Goal: Complete Application Form: Complete application form

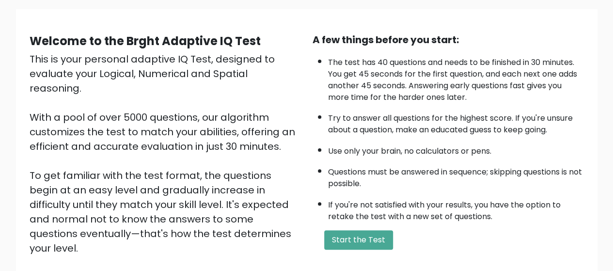
scroll to position [97, 0]
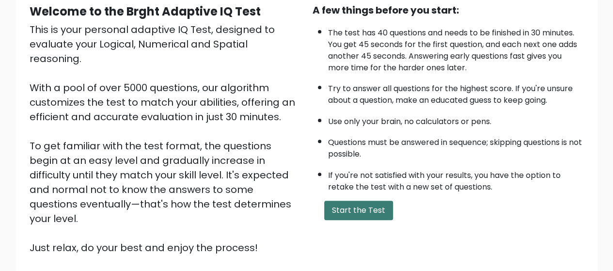
click at [375, 204] on button "Start the Test" at bounding box center [358, 210] width 69 height 19
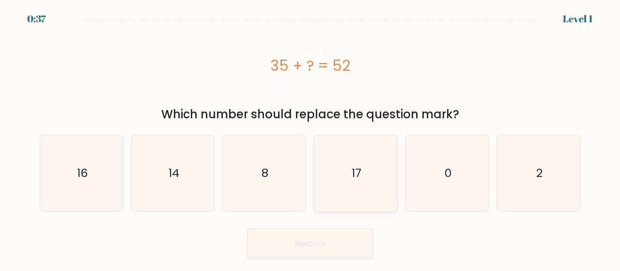
click at [336, 174] on icon "17" at bounding box center [356, 173] width 76 height 76
click at [311, 138] on input "d. 17" at bounding box center [310, 137] width 0 height 2
radio input "true"
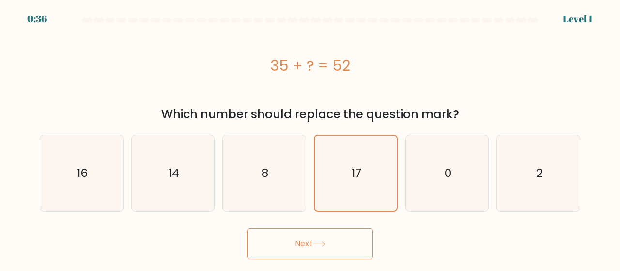
click at [330, 242] on button "Next" at bounding box center [310, 243] width 126 height 31
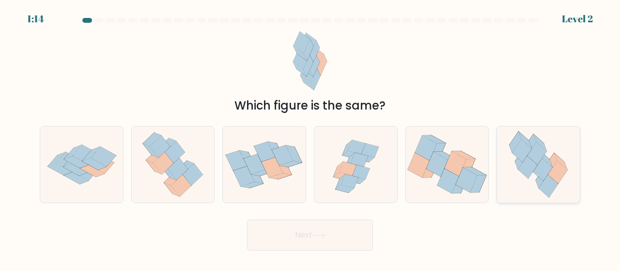
click at [552, 191] on icon at bounding box center [548, 186] width 19 height 23
click at [311, 138] on input "f." at bounding box center [310, 137] width 0 height 2
radio input "true"
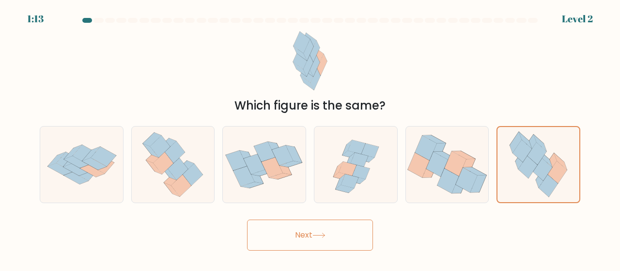
click at [353, 240] on button "Next" at bounding box center [310, 235] width 126 height 31
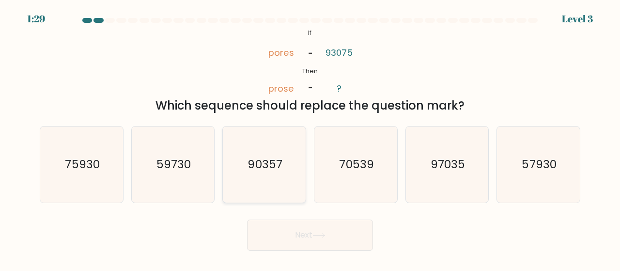
click at [281, 176] on icon "90357" at bounding box center [264, 165] width 76 height 76
click at [310, 138] on input "c. 90357" at bounding box center [310, 137] width 0 height 2
radio input "true"
click at [321, 239] on button "Next" at bounding box center [310, 235] width 126 height 31
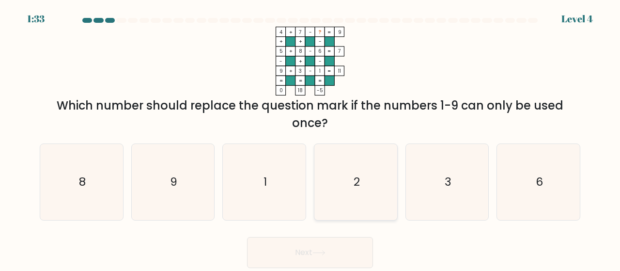
click at [354, 177] on text "2" at bounding box center [356, 182] width 6 height 16
click at [311, 138] on input "d. 2" at bounding box center [310, 137] width 0 height 2
radio input "true"
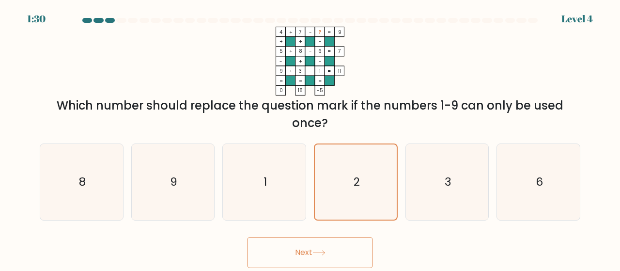
click at [337, 252] on button "Next" at bounding box center [310, 252] width 126 height 31
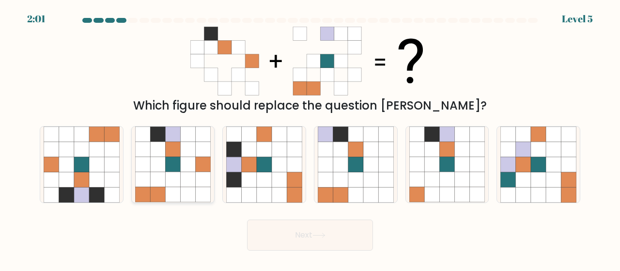
click at [189, 161] on icon at bounding box center [188, 164] width 15 height 15
click at [310, 138] on input "b." at bounding box center [310, 137] width 0 height 2
radio input "true"
click at [299, 236] on button "Next" at bounding box center [310, 235] width 126 height 31
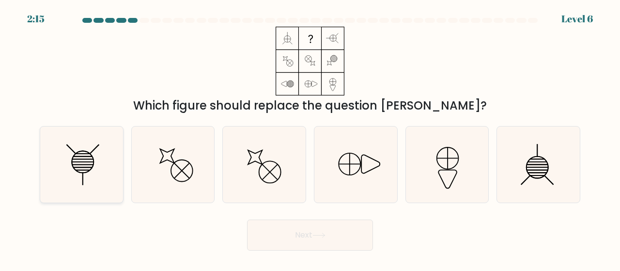
click at [72, 162] on icon at bounding box center [83, 162] width 22 height 22
click at [310, 138] on input "a." at bounding box center [310, 137] width 0 height 2
radio input "true"
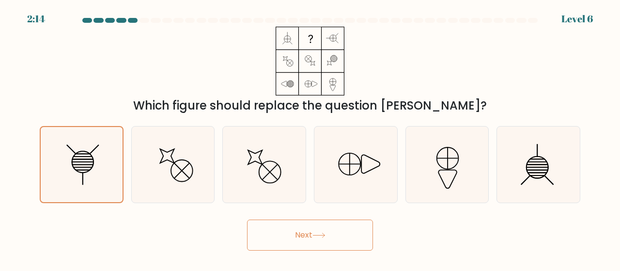
click at [289, 236] on button "Next" at bounding box center [310, 235] width 126 height 31
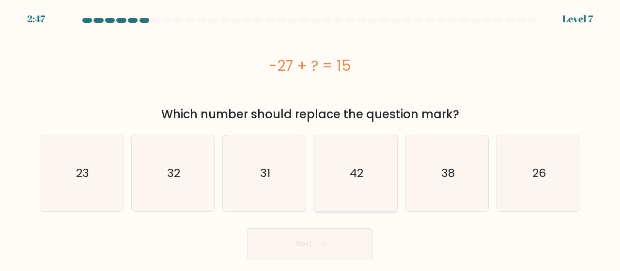
click at [341, 173] on icon "42" at bounding box center [356, 173] width 76 height 76
click at [311, 138] on input "d. 42" at bounding box center [310, 137] width 0 height 2
radio input "true"
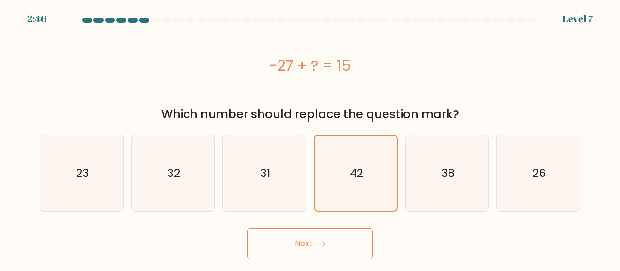
click at [348, 246] on button "Next" at bounding box center [310, 243] width 126 height 31
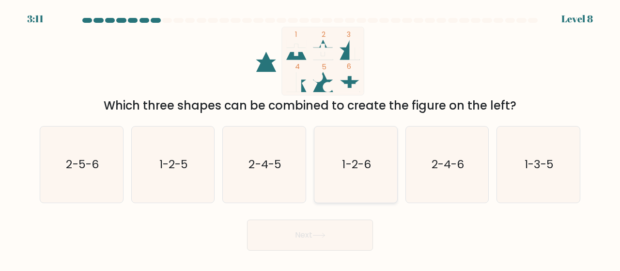
click at [370, 181] on icon "1-2-6" at bounding box center [356, 165] width 76 height 76
click at [311, 138] on input "d. 1-2-6" at bounding box center [310, 137] width 0 height 2
radio input "true"
click at [343, 239] on button "Next" at bounding box center [310, 235] width 126 height 31
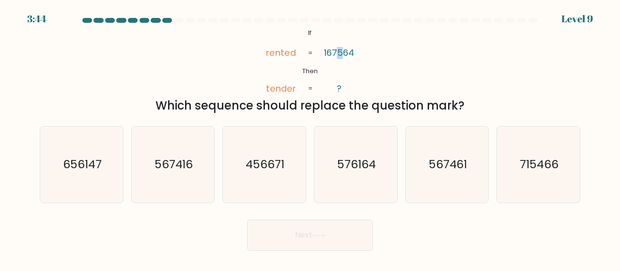
click at [338, 53] on tspan "167564" at bounding box center [339, 53] width 30 height 12
click at [338, 55] on tspan "167564" at bounding box center [339, 53] width 30 height 12
click at [340, 54] on tspan "167564" at bounding box center [339, 53] width 30 height 12
click at [342, 53] on tspan "167564" at bounding box center [339, 53] width 30 height 12
click at [438, 175] on icon "567461" at bounding box center [448, 165] width 76 height 76
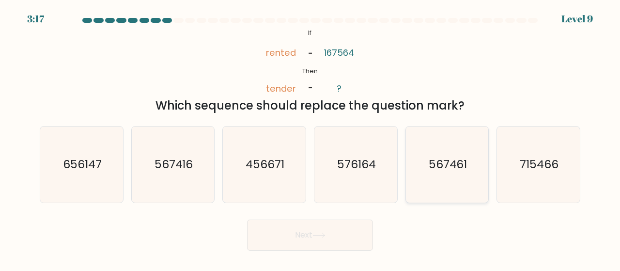
click at [311, 138] on input "e. 567461" at bounding box center [310, 137] width 0 height 2
radio input "true"
click at [333, 231] on button "Next" at bounding box center [310, 235] width 126 height 31
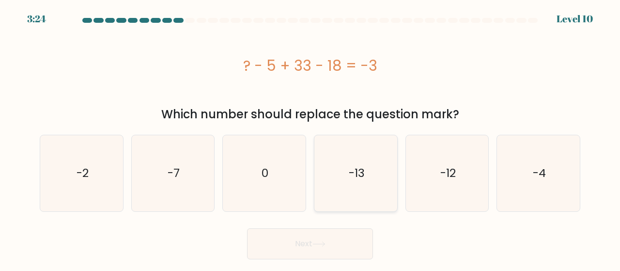
click at [371, 191] on icon "-13" at bounding box center [356, 173] width 76 height 76
click at [311, 138] on input "d. -13" at bounding box center [310, 137] width 0 height 2
radio input "true"
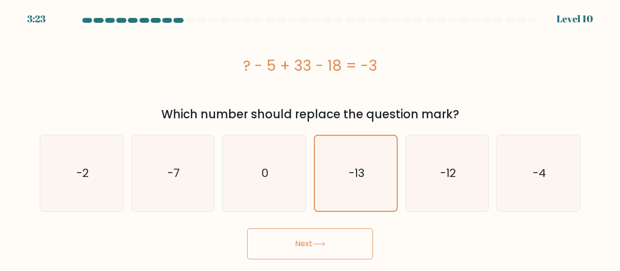
click at [345, 247] on button "Next" at bounding box center [310, 243] width 126 height 31
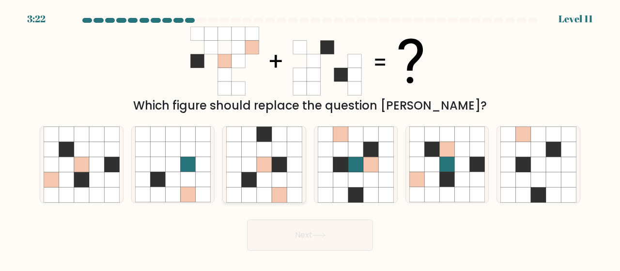
click at [292, 188] on icon at bounding box center [294, 194] width 15 height 15
click at [310, 138] on input "c." at bounding box center [310, 137] width 0 height 2
radio input "true"
click at [78, 189] on icon at bounding box center [81, 194] width 15 height 15
click at [310, 138] on input "a." at bounding box center [310, 137] width 0 height 2
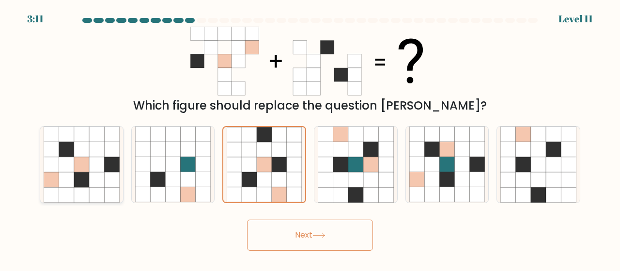
radio input "true"
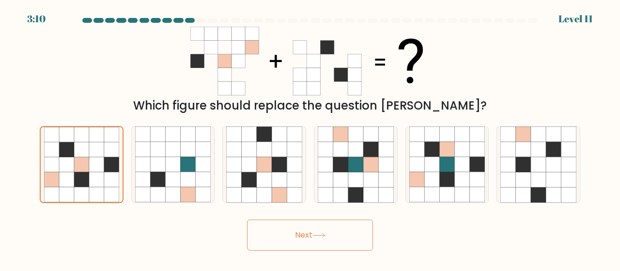
click at [287, 239] on button "Next" at bounding box center [310, 235] width 126 height 31
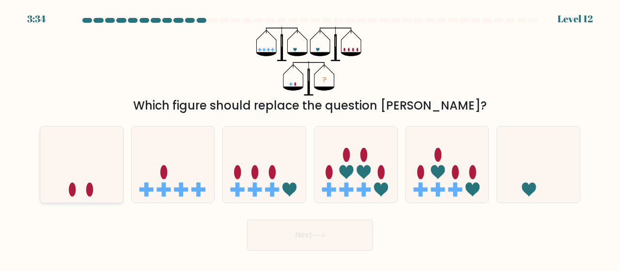
click at [107, 177] on icon at bounding box center [81, 164] width 83 height 68
click at [310, 138] on input "a." at bounding box center [310, 137] width 0 height 2
radio input "true"
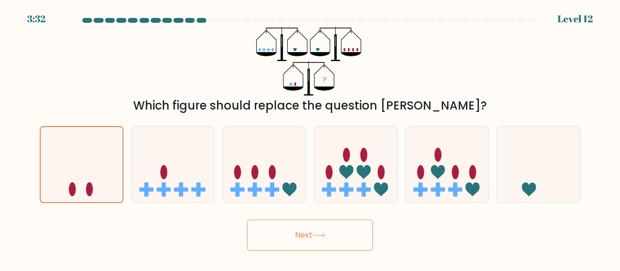
click at [321, 237] on icon at bounding box center [319, 235] width 13 height 5
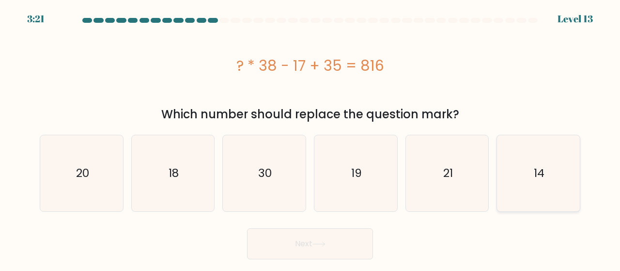
click at [499, 184] on div "14" at bounding box center [539, 173] width 84 height 77
click at [311, 138] on input "f. 14" at bounding box center [310, 137] width 0 height 2
radio input "true"
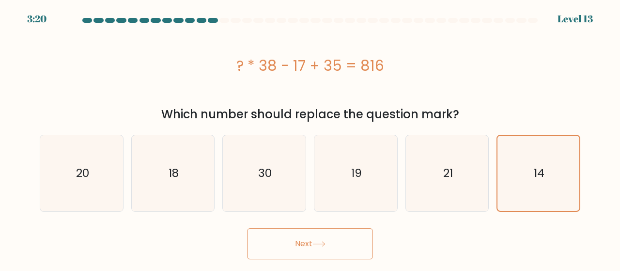
click at [348, 248] on button "Next" at bounding box center [310, 243] width 126 height 31
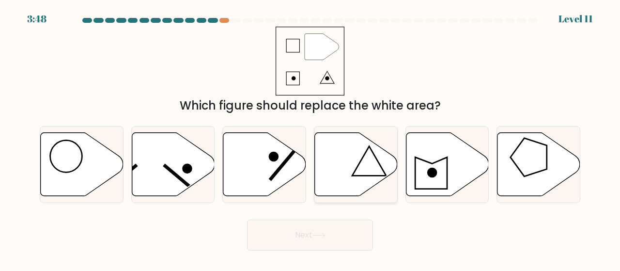
click at [360, 192] on icon at bounding box center [356, 163] width 83 height 63
click at [311, 138] on input "d." at bounding box center [310, 137] width 0 height 2
radio input "true"
click at [351, 235] on button "Next" at bounding box center [310, 235] width 126 height 31
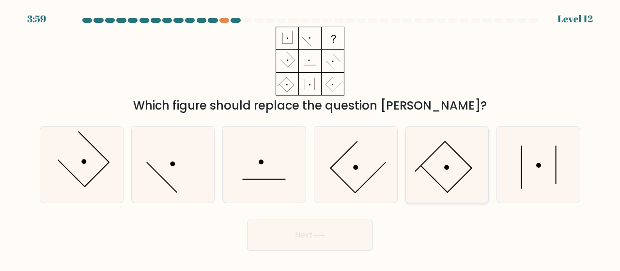
click at [455, 172] on icon at bounding box center [448, 165] width 76 height 76
click at [311, 138] on input "e." at bounding box center [310, 137] width 0 height 2
radio input "true"
click at [348, 228] on button "Next" at bounding box center [310, 235] width 126 height 31
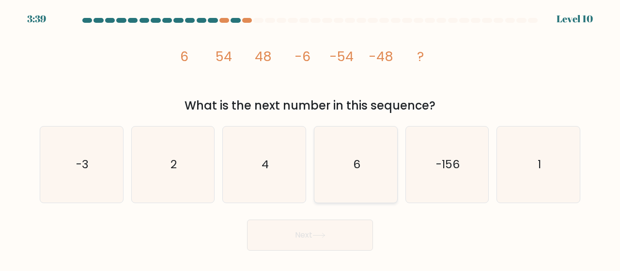
click at [334, 165] on icon "6" at bounding box center [356, 165] width 76 height 76
click at [311, 138] on input "d. 6" at bounding box center [310, 137] width 0 height 2
radio input "true"
click at [340, 234] on button "Next" at bounding box center [310, 235] width 126 height 31
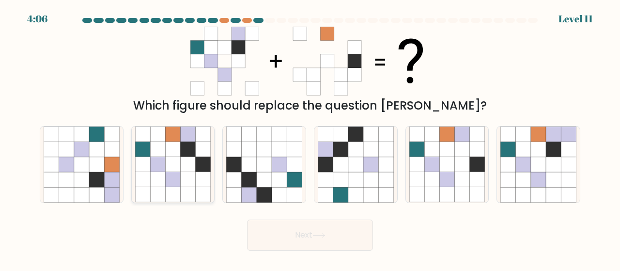
click at [181, 165] on icon at bounding box center [188, 164] width 15 height 15
click at [310, 138] on input "b." at bounding box center [310, 137] width 0 height 2
radio input "true"
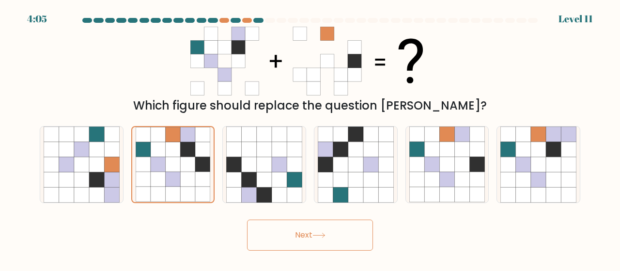
click at [294, 237] on button "Next" at bounding box center [310, 235] width 126 height 31
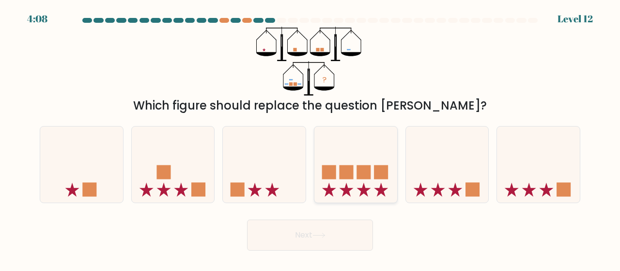
click at [366, 187] on icon at bounding box center [356, 164] width 83 height 68
click at [311, 138] on input "d." at bounding box center [310, 137] width 0 height 2
radio input "true"
click at [348, 236] on button "Next" at bounding box center [310, 235] width 126 height 31
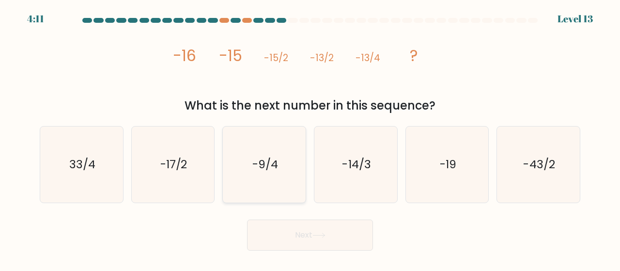
click at [269, 181] on icon "-9/4" at bounding box center [264, 165] width 76 height 76
click at [310, 138] on input "c. -9/4" at bounding box center [310, 137] width 0 height 2
radio input "true"
click at [289, 209] on form at bounding box center [310, 134] width 620 height 233
click at [294, 227] on button "Next" at bounding box center [310, 235] width 126 height 31
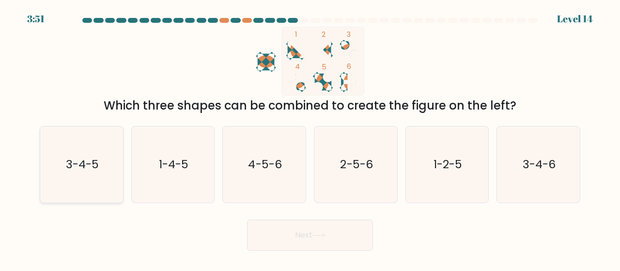
click at [70, 173] on icon "3-4-5" at bounding box center [82, 165] width 76 height 76
click at [310, 138] on input "a. 3-4-5" at bounding box center [310, 137] width 0 height 2
radio input "true"
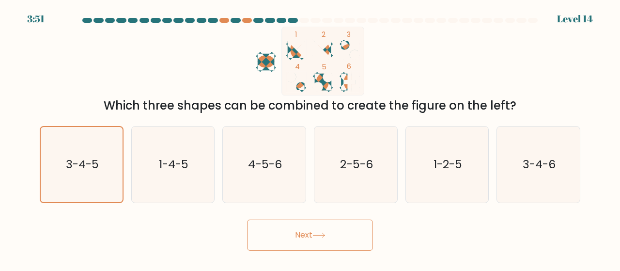
click at [298, 240] on button "Next" at bounding box center [310, 235] width 126 height 31
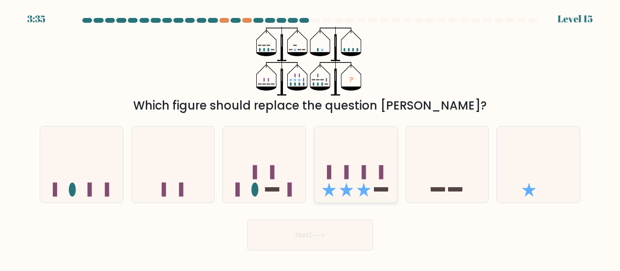
click at [366, 149] on icon at bounding box center [356, 164] width 83 height 68
click at [311, 138] on input "d." at bounding box center [310, 137] width 0 height 2
radio input "true"
click at [360, 244] on button "Next" at bounding box center [310, 235] width 126 height 31
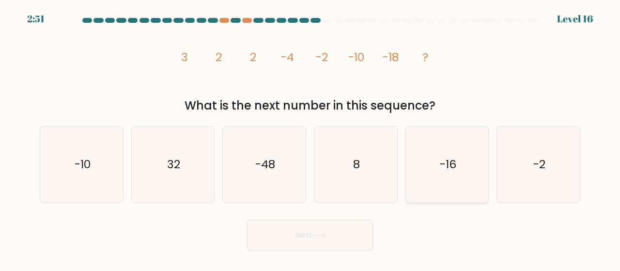
click at [469, 172] on icon "-16" at bounding box center [448, 165] width 76 height 76
click at [311, 138] on input "e. -16" at bounding box center [310, 137] width 0 height 2
radio input "true"
click at [340, 240] on button "Next" at bounding box center [310, 235] width 126 height 31
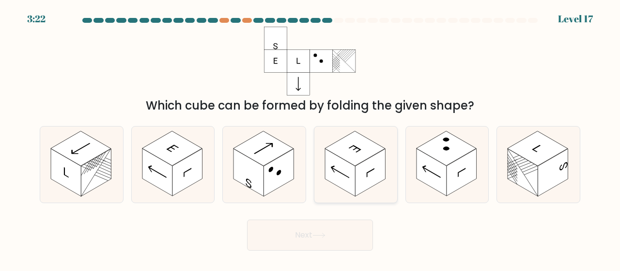
click at [350, 171] on rect at bounding box center [340, 173] width 30 height 48
click at [311, 138] on input "d." at bounding box center [310, 137] width 0 height 2
radio input "true"
click at [352, 241] on button "Next" at bounding box center [310, 235] width 126 height 31
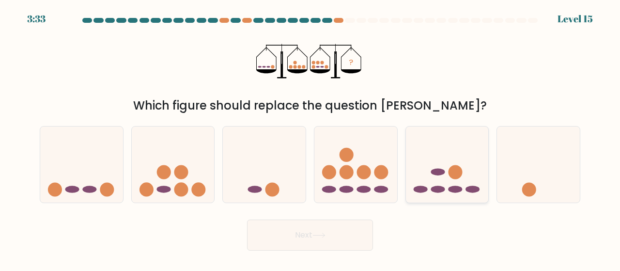
click at [454, 192] on ellipse at bounding box center [455, 189] width 14 height 7
click at [311, 138] on input "e." at bounding box center [310, 137] width 0 height 2
radio input "true"
click at [333, 244] on button "Next" at bounding box center [310, 235] width 126 height 31
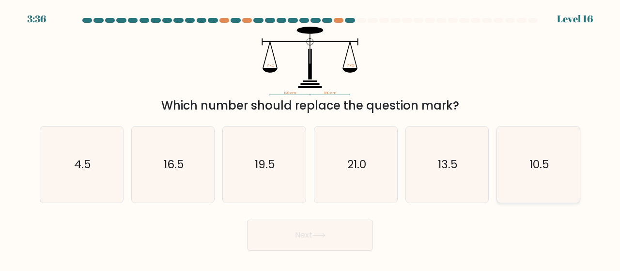
click at [556, 173] on icon "10.5" at bounding box center [539, 165] width 76 height 76
click at [311, 138] on input "f. 10.5" at bounding box center [310, 137] width 0 height 2
radio input "true"
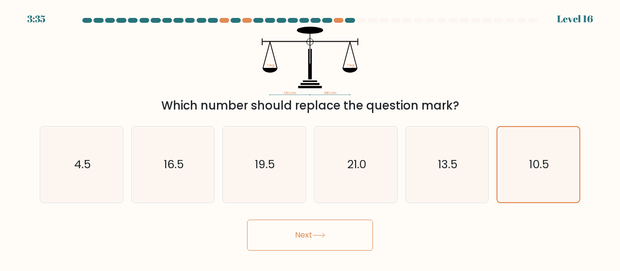
click at [339, 233] on button "Next" at bounding box center [310, 235] width 126 height 31
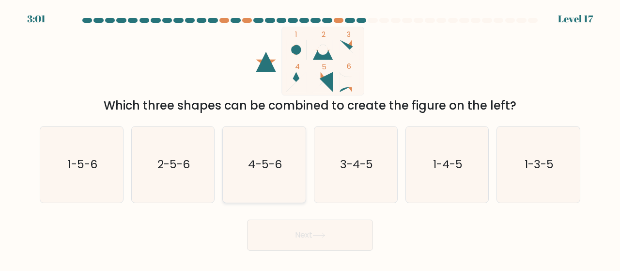
click at [284, 175] on icon "4-5-6" at bounding box center [264, 165] width 76 height 76
click at [310, 138] on input "c. 4-5-6" at bounding box center [310, 137] width 0 height 2
radio input "true"
click at [331, 235] on button "Next" at bounding box center [310, 235] width 126 height 31
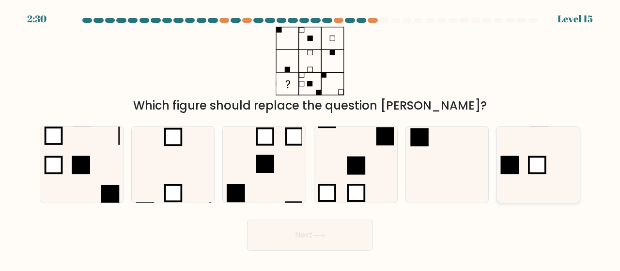
click at [525, 175] on icon at bounding box center [539, 165] width 76 height 76
click at [311, 138] on input "f." at bounding box center [310, 137] width 0 height 2
radio input "true"
click at [294, 244] on button "Next" at bounding box center [310, 235] width 126 height 31
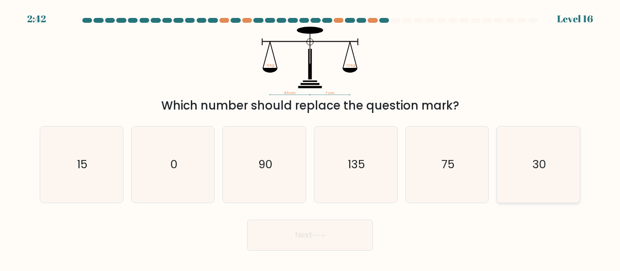
click at [553, 178] on icon "30" at bounding box center [539, 165] width 76 height 76
click at [311, 138] on input "f. 30" at bounding box center [310, 137] width 0 height 2
radio input "true"
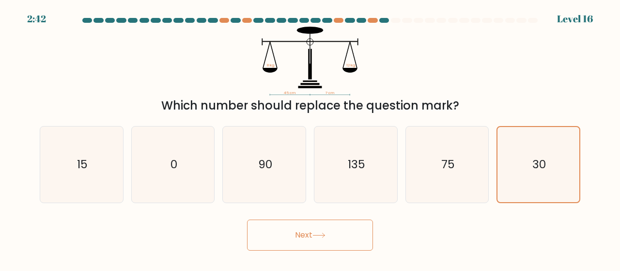
click at [349, 231] on button "Next" at bounding box center [310, 235] width 126 height 31
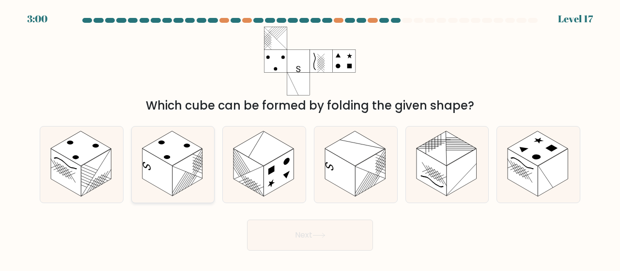
click at [189, 180] on line at bounding box center [187, 183] width 11 height 16
click at [310, 138] on input "b." at bounding box center [310, 137] width 0 height 2
radio input "true"
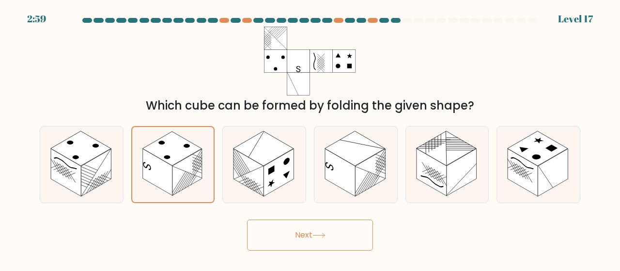
click at [330, 238] on button "Next" at bounding box center [310, 235] width 126 height 31
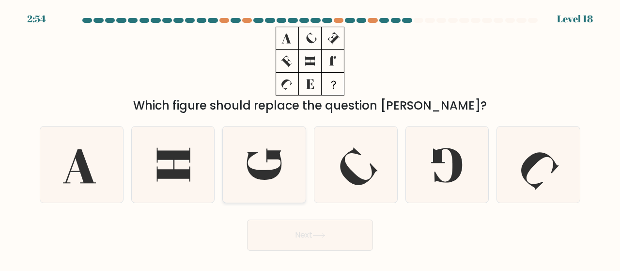
click at [290, 175] on icon at bounding box center [264, 165] width 76 height 76
click at [310, 138] on input "c." at bounding box center [310, 137] width 0 height 2
radio input "true"
click at [331, 242] on button "Next" at bounding box center [310, 235] width 126 height 31
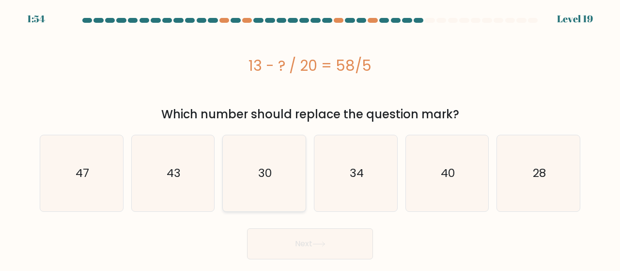
click at [288, 178] on icon "30" at bounding box center [264, 173] width 76 height 76
click at [310, 138] on input "c. 30" at bounding box center [310, 137] width 0 height 2
radio input "true"
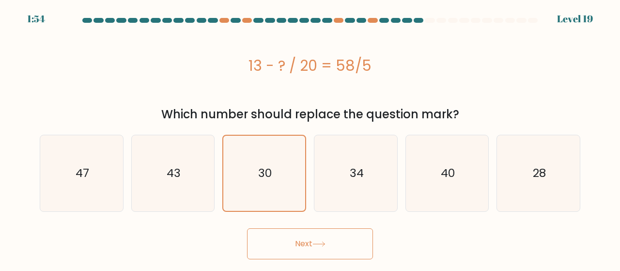
click at [315, 225] on form "a." at bounding box center [310, 138] width 620 height 241
click at [326, 246] on icon at bounding box center [319, 243] width 13 height 5
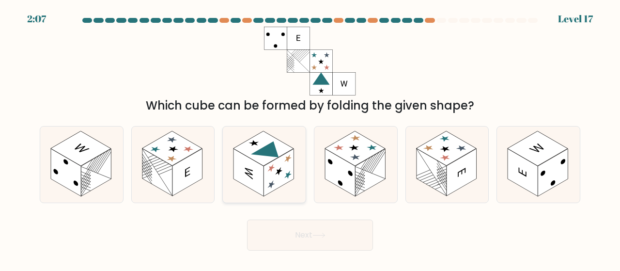
click at [284, 180] on rect at bounding box center [279, 173] width 30 height 48
click at [310, 138] on input "c." at bounding box center [310, 137] width 0 height 2
radio input "true"
click at [321, 243] on button "Next" at bounding box center [310, 235] width 126 height 31
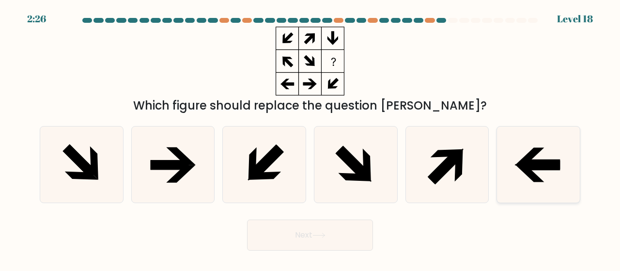
click at [570, 166] on icon at bounding box center [539, 165] width 76 height 76
click at [311, 138] on input "f." at bounding box center [310, 137] width 0 height 2
radio input "true"
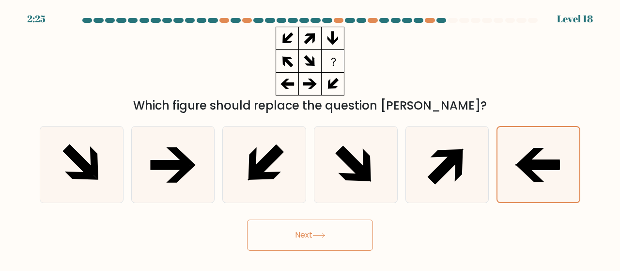
click at [338, 224] on button "Next" at bounding box center [310, 235] width 126 height 31
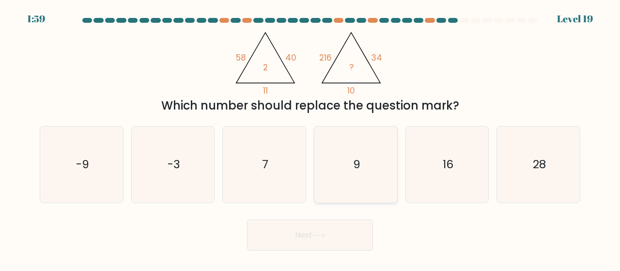
click at [343, 150] on icon "9" at bounding box center [356, 165] width 76 height 76
click at [311, 138] on input "d. 9" at bounding box center [310, 137] width 0 height 2
radio input "true"
click at [285, 162] on icon "7" at bounding box center [264, 165] width 76 height 76
click at [310, 138] on input "c. 7" at bounding box center [310, 137] width 0 height 2
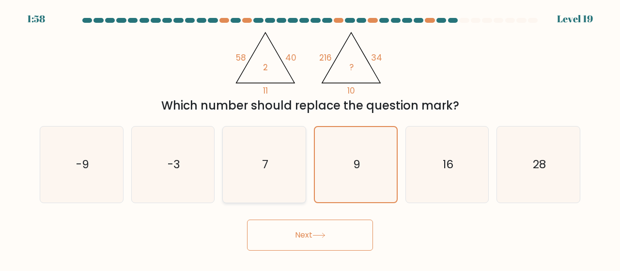
radio input "true"
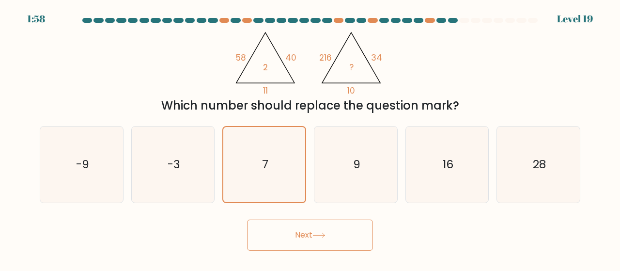
click at [323, 216] on form at bounding box center [310, 134] width 620 height 233
click at [331, 230] on button "Next" at bounding box center [310, 235] width 126 height 31
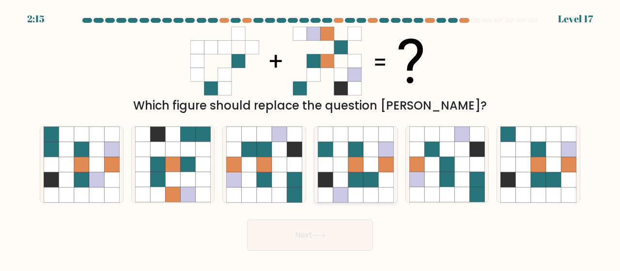
click at [365, 184] on icon at bounding box center [371, 179] width 15 height 15
click at [311, 138] on input "d." at bounding box center [310, 137] width 0 height 2
radio input "true"
click at [188, 185] on icon at bounding box center [188, 179] width 15 height 15
click at [310, 138] on input "b." at bounding box center [310, 137] width 0 height 2
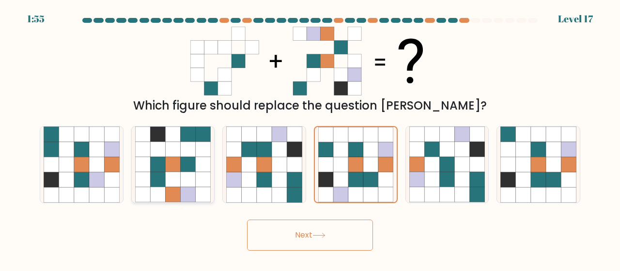
radio input "true"
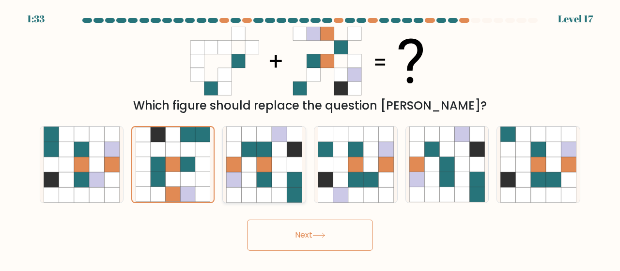
click at [283, 173] on icon at bounding box center [279, 179] width 15 height 15
click at [310, 138] on input "c." at bounding box center [310, 137] width 0 height 2
radio input "true"
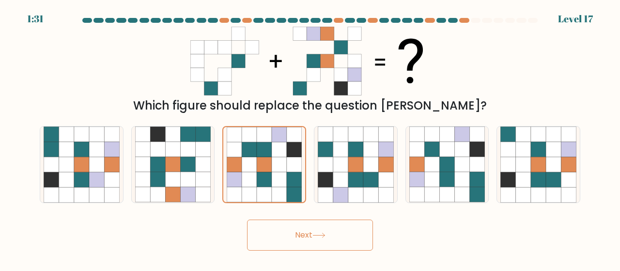
click at [326, 244] on button "Next" at bounding box center [310, 235] width 126 height 31
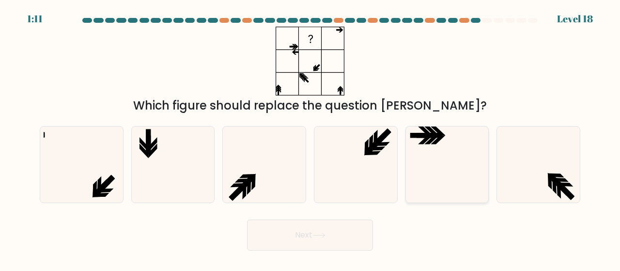
click at [464, 168] on icon at bounding box center [448, 165] width 76 height 76
click at [311, 138] on input "e." at bounding box center [310, 137] width 0 height 2
radio input "true"
click at [265, 182] on icon at bounding box center [264, 165] width 76 height 76
click at [310, 138] on input "c." at bounding box center [310, 137] width 0 height 2
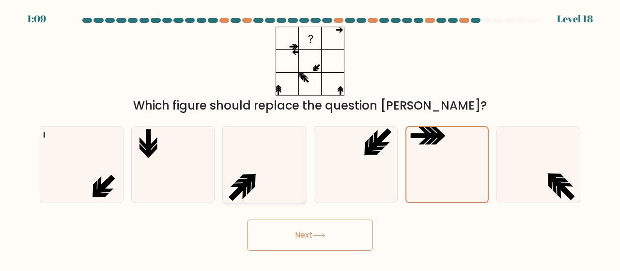
radio input "true"
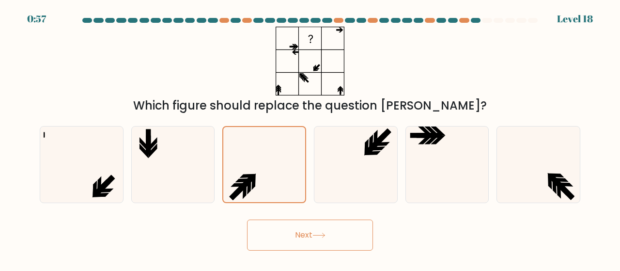
click at [331, 239] on button "Next" at bounding box center [310, 235] width 126 height 31
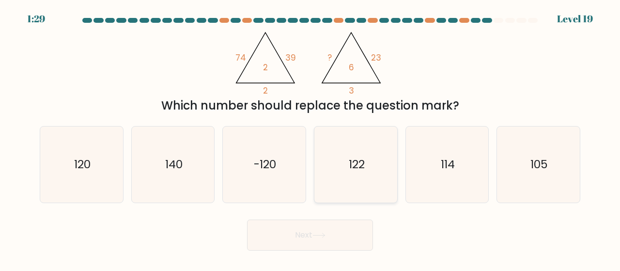
click at [351, 177] on icon "122" at bounding box center [356, 165] width 76 height 76
click at [311, 138] on input "d. 122" at bounding box center [310, 137] width 0 height 2
radio input "true"
click at [362, 242] on button "Next" at bounding box center [310, 235] width 126 height 31
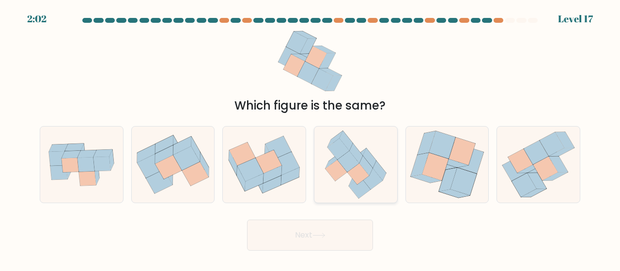
click at [381, 184] on icon at bounding box center [356, 165] width 74 height 76
click at [311, 138] on input "d." at bounding box center [310, 137] width 0 height 2
radio input "true"
click at [342, 243] on button "Next" at bounding box center [310, 235] width 126 height 31
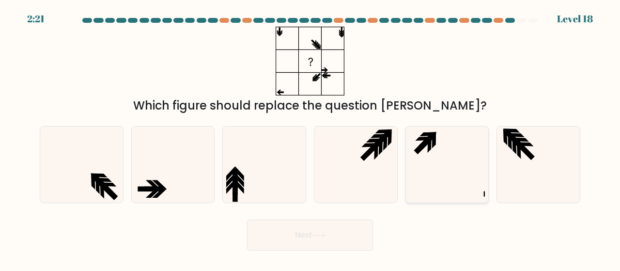
click at [440, 168] on icon at bounding box center [448, 165] width 76 height 76
click at [311, 138] on input "e." at bounding box center [310, 137] width 0 height 2
radio input "true"
click at [348, 242] on button "Next" at bounding box center [310, 235] width 126 height 31
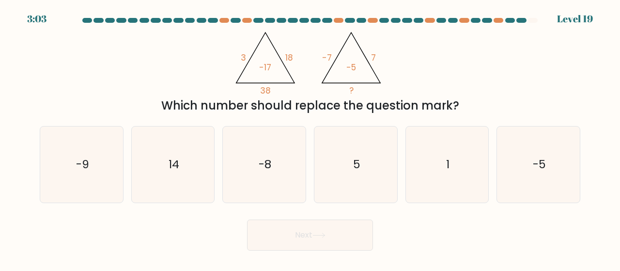
drag, startPoint x: 368, startPoint y: 144, endPoint x: 357, endPoint y: 212, distance: 68.9
click at [369, 144] on icon "5" at bounding box center [356, 165] width 76 height 76
click at [311, 138] on input "d. 5" at bounding box center [310, 137] width 0 height 2
radio input "true"
click at [355, 226] on button "Next" at bounding box center [310, 235] width 126 height 31
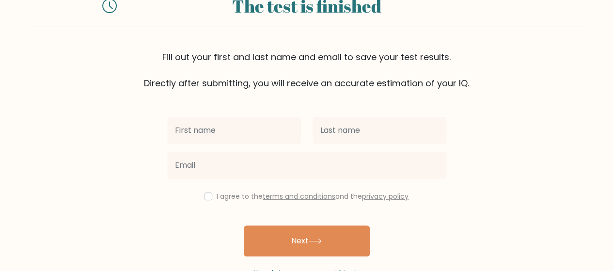
scroll to position [48, 0]
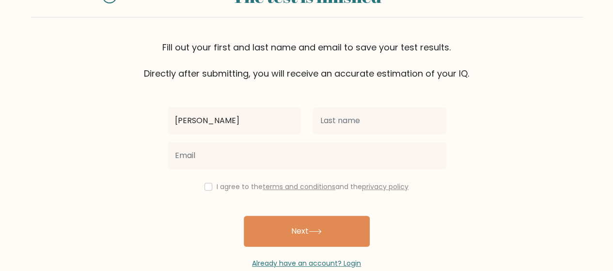
type input "Camille"
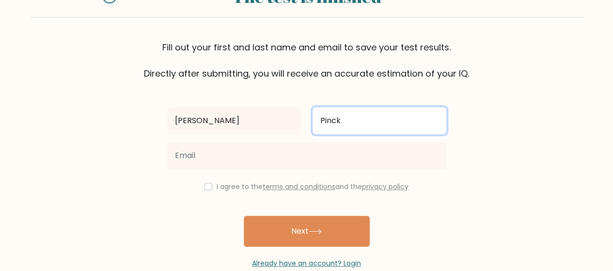
type input "Pinck"
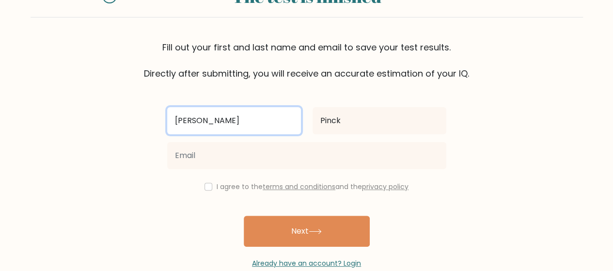
click at [290, 116] on input "Camille" at bounding box center [234, 120] width 134 height 27
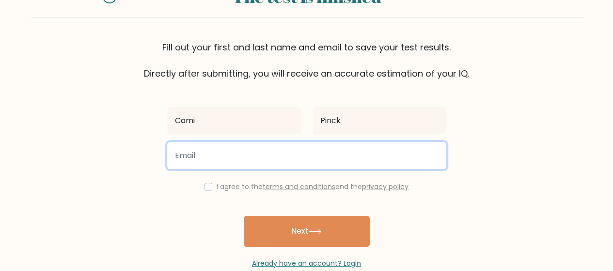
click at [179, 164] on input "email" at bounding box center [306, 155] width 279 height 27
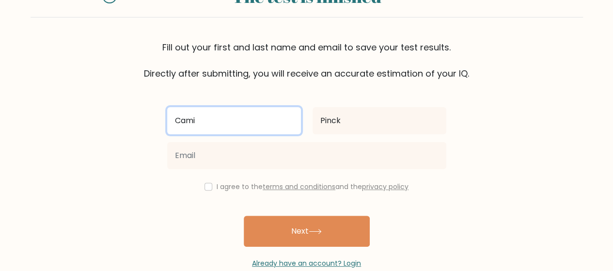
click at [206, 116] on input "Cami" at bounding box center [234, 120] width 134 height 27
type input "Cam"
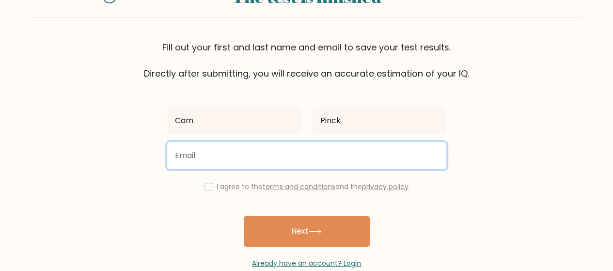
click at [186, 157] on input "email" at bounding box center [306, 155] width 279 height 27
type input "campinck@gmail.com"
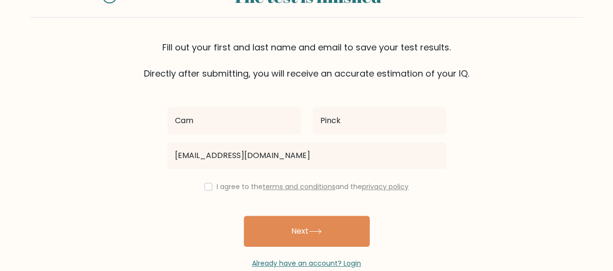
click at [164, 197] on div "Cam Pinck campinck@gmail.com I agree to the terms and conditions and the privac…" at bounding box center [306, 174] width 291 height 189
drag, startPoint x: 214, startPoint y: 188, endPoint x: 227, endPoint y: 198, distance: 16.2
click at [214, 188] on div "I agree to the terms and conditions and the privacy policy" at bounding box center [306, 187] width 291 height 12
click at [206, 188] on input "checkbox" at bounding box center [209, 187] width 8 height 8
checkbox input "true"
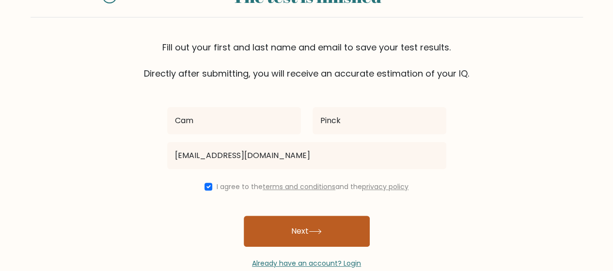
click at [270, 220] on button "Next" at bounding box center [307, 231] width 126 height 31
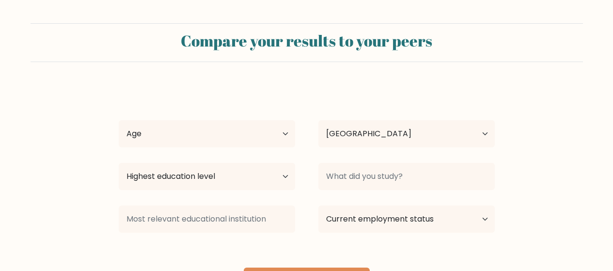
select select "NL"
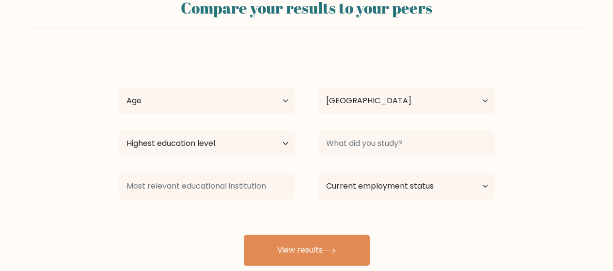
scroll to position [48, 0]
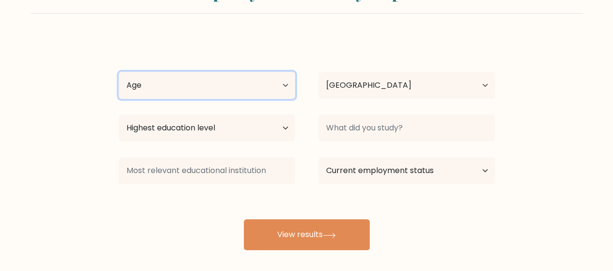
click at [268, 94] on select "Age Under 18 years old 18-24 years old 25-34 years old 35-44 years old 45-54 ye…" at bounding box center [207, 85] width 176 height 27
select select "25_34"
click at [119, 72] on select "Age Under 18 years old 18-24 years old 25-34 years old 35-44 years old 45-54 ye…" at bounding box center [207, 85] width 176 height 27
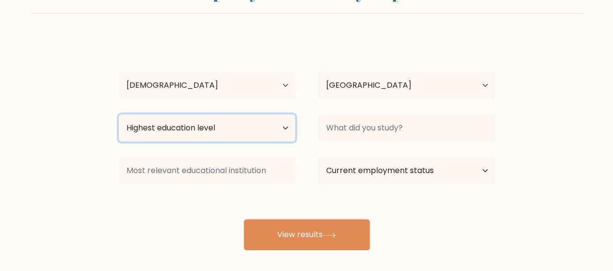
click at [246, 130] on select "Highest education level No schooling Primary Lower Secondary Upper Secondary Oc…" at bounding box center [207, 127] width 176 height 27
select select "masters_degree"
click at [119, 114] on select "Highest education level No schooling Primary Lower Secondary Upper Secondary Oc…" at bounding box center [207, 127] width 176 height 27
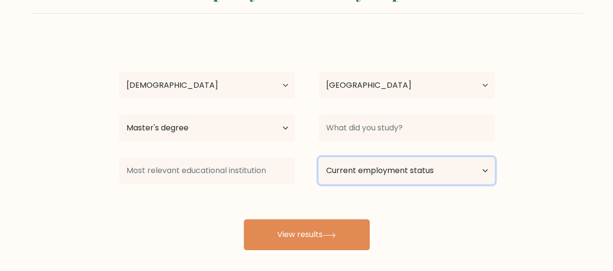
click at [387, 183] on select "Current employment status Employed Student Retired Other / prefer not to answer" at bounding box center [406, 170] width 176 height 27
select select "other"
click at [318, 157] on select "Current employment status Employed Student Retired Other / prefer not to answer" at bounding box center [406, 170] width 176 height 27
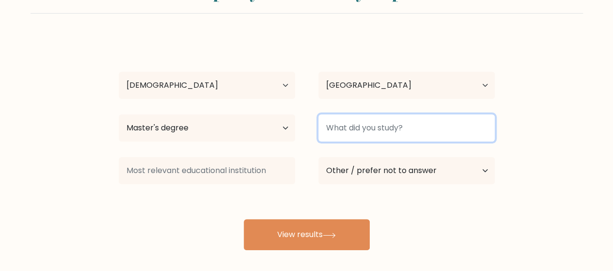
click at [407, 131] on input at bounding box center [406, 127] width 176 height 27
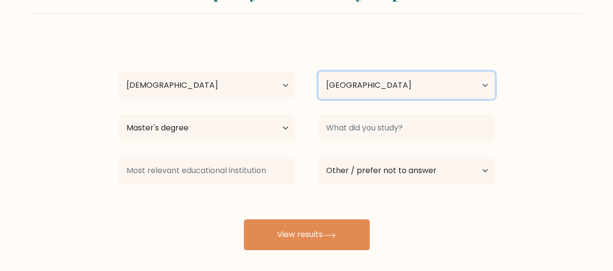
click at [430, 87] on select "Country Afghanistan Albania Algeria American Samoa Andorra Angola Anguilla Anta…" at bounding box center [406, 85] width 176 height 27
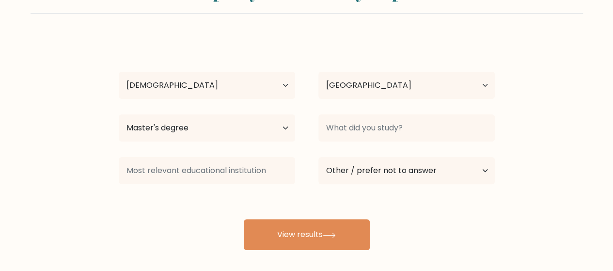
click at [416, 48] on div "Cam Pinck Age Under 18 years old 18-24 years old 25-34 years old 35-44 years ol…" at bounding box center [307, 143] width 388 height 213
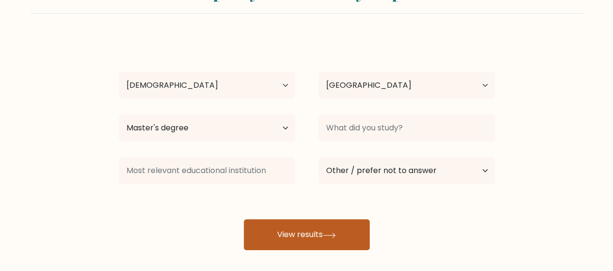
click at [318, 238] on button "View results" at bounding box center [307, 234] width 126 height 31
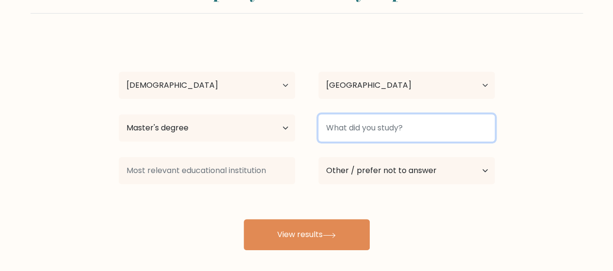
click at [376, 130] on input at bounding box center [406, 127] width 176 height 27
type input "E"
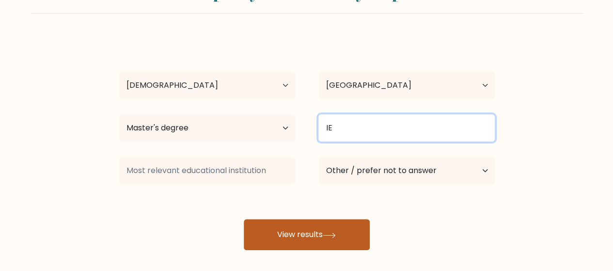
type input "IE"
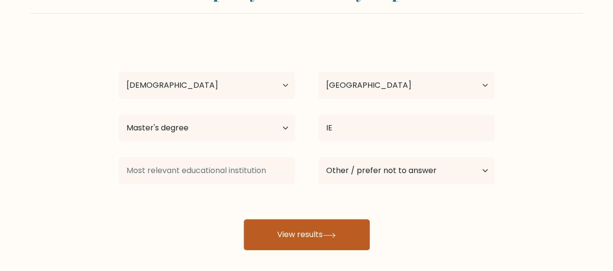
click at [309, 230] on button "View results" at bounding box center [307, 234] width 126 height 31
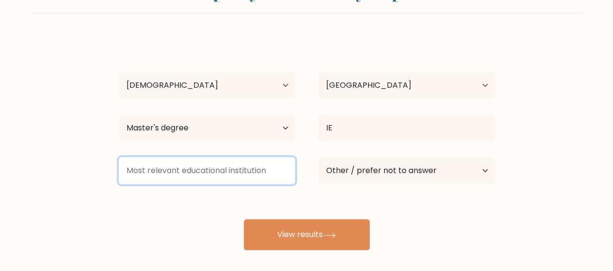
click at [252, 163] on input at bounding box center [207, 170] width 176 height 27
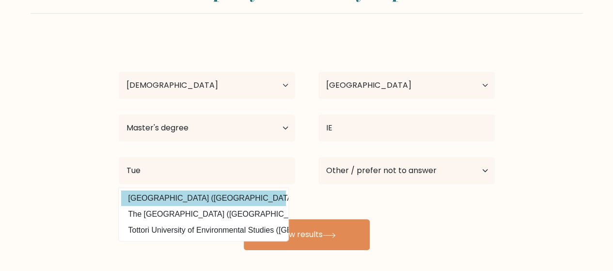
click at [283, 195] on option "Technische Universiteit Eindhoven (Netherlands)" at bounding box center [203, 198] width 165 height 16
type input "[GEOGRAPHIC_DATA]"
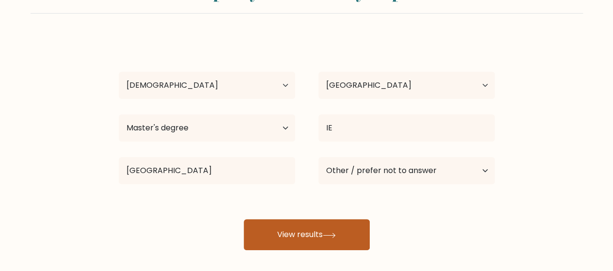
click at [316, 226] on button "View results" at bounding box center [307, 234] width 126 height 31
